Goal: Find specific page/section: Find specific page/section

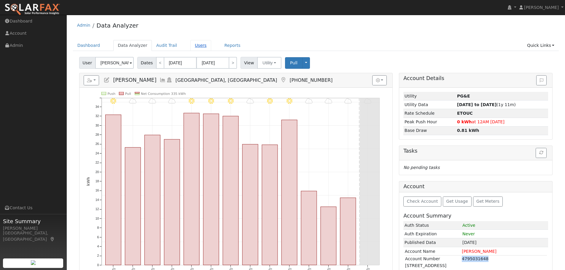
click at [199, 47] on link "Users" at bounding box center [200, 45] width 21 height 11
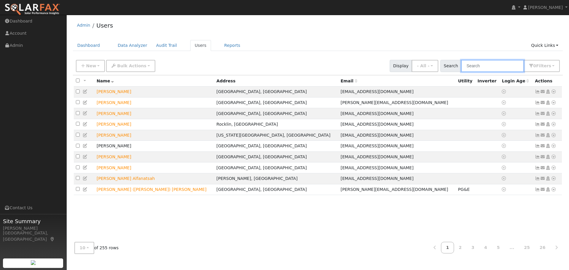
click at [480, 68] on input "text" at bounding box center [492, 66] width 63 height 12
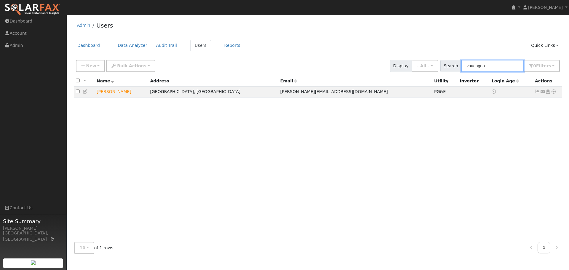
type input "vaudagna"
click at [553, 93] on icon at bounding box center [553, 92] width 5 height 4
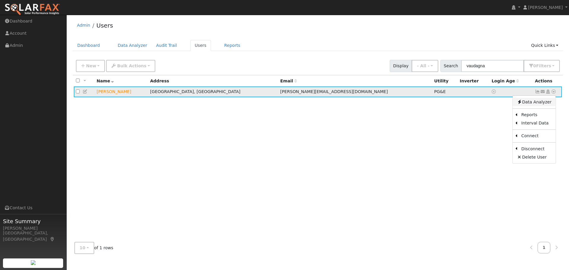
click at [538, 102] on link "Data Analyzer" at bounding box center [534, 102] width 43 height 8
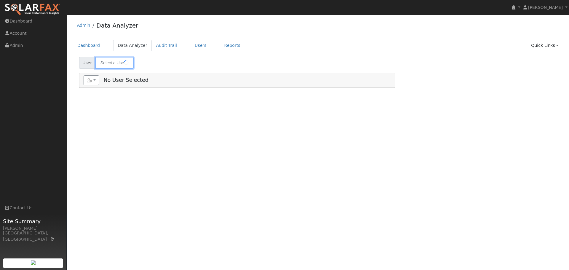
type input "Joey Vaudagna"
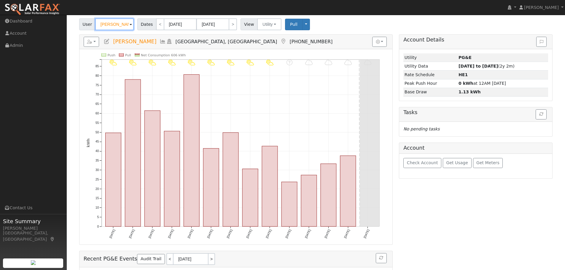
scroll to position [75, 0]
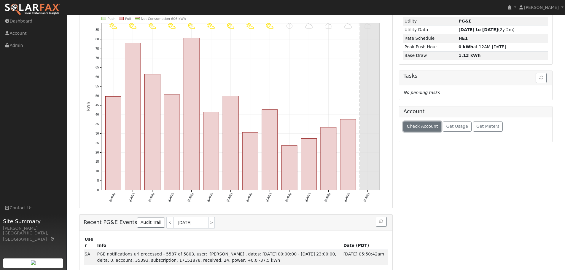
click at [411, 126] on span "Check Account" at bounding box center [422, 126] width 31 height 5
